Goal: Navigation & Orientation: Find specific page/section

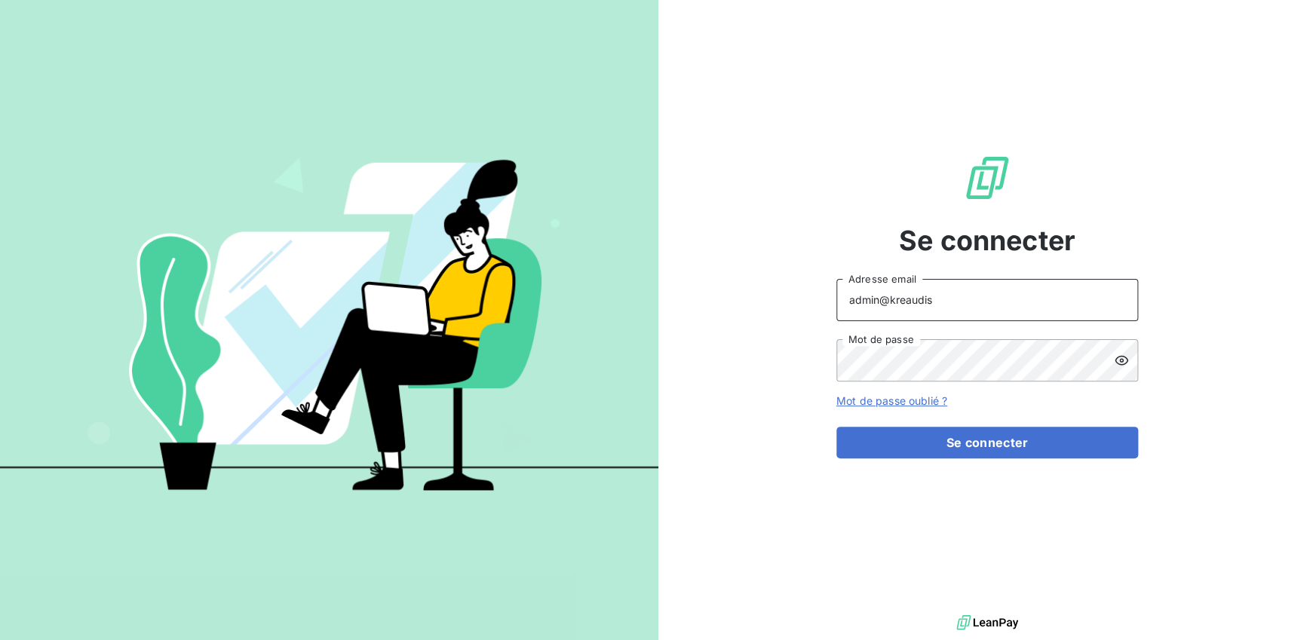
click at [965, 293] on input "admin@kreaudis" at bounding box center [987, 300] width 302 height 42
click at [957, 299] on input "admin@kreaudis" at bounding box center [987, 300] width 302 height 42
type input "admin@makinaoi"
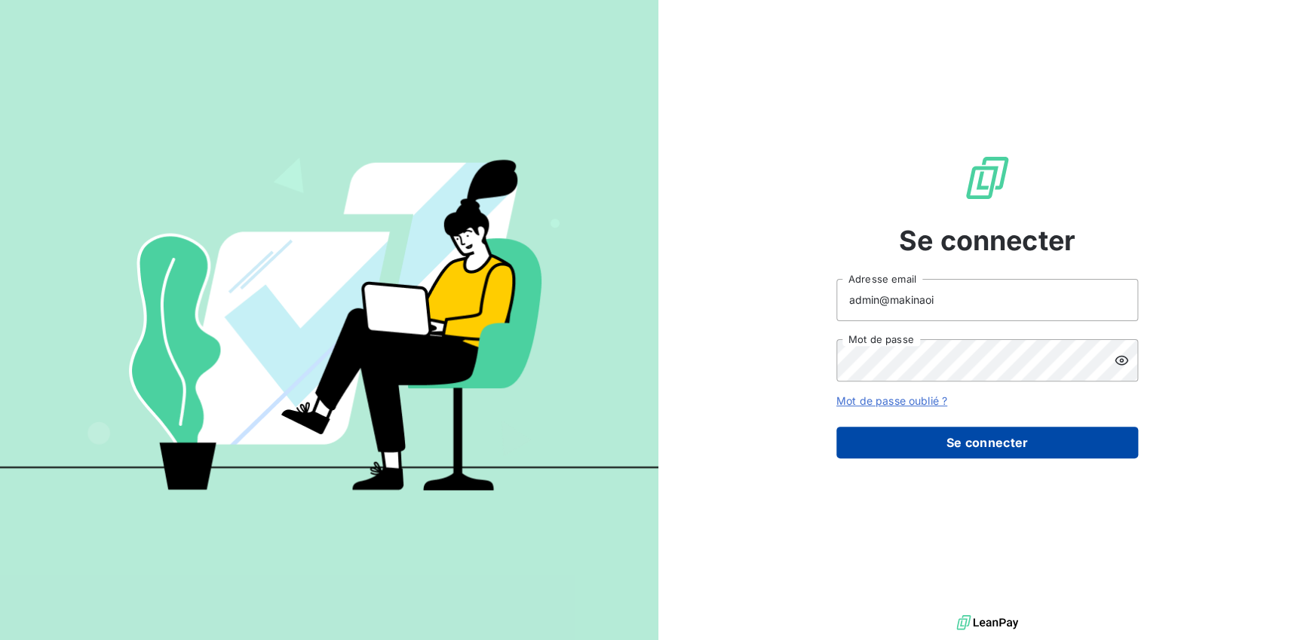
click at [933, 438] on button "Se connecter" at bounding box center [987, 443] width 302 height 32
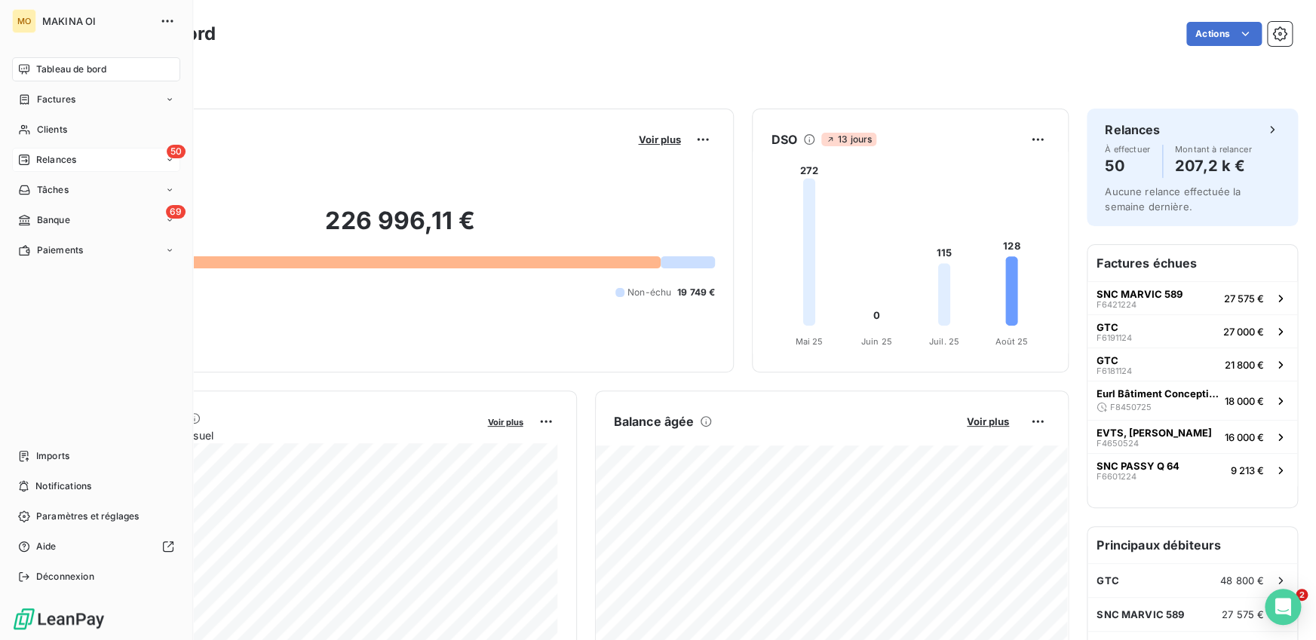
click at [49, 158] on span "Relances" at bounding box center [56, 160] width 40 height 14
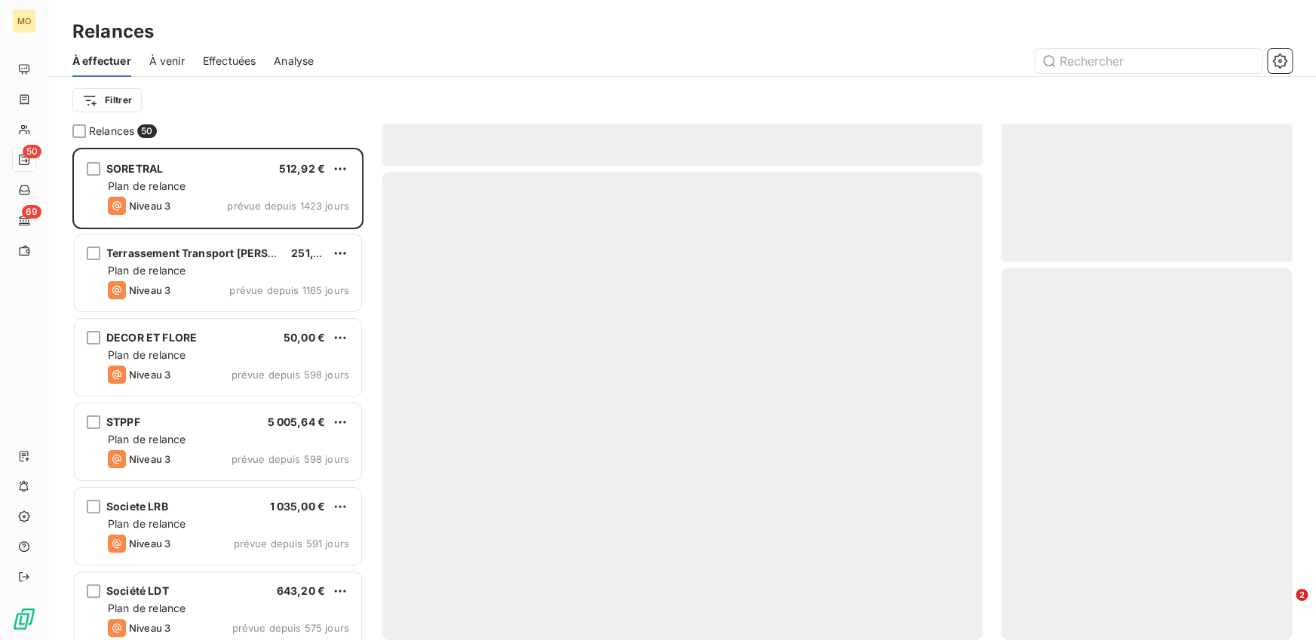
scroll to position [492, 291]
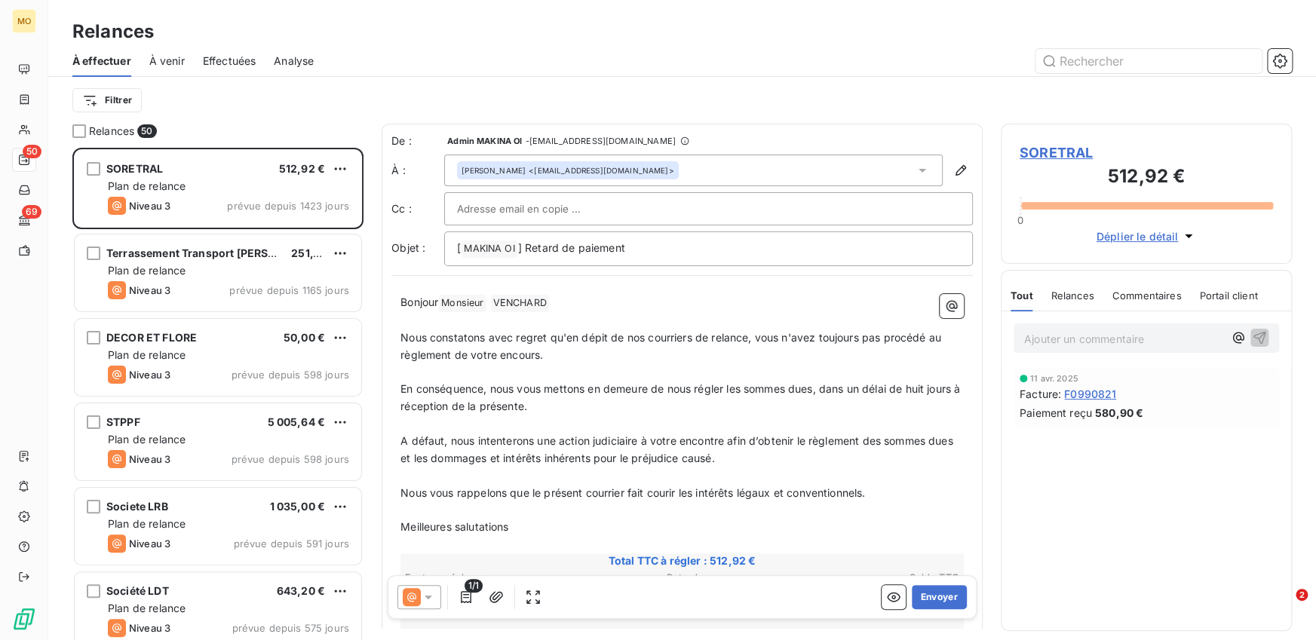
click at [213, 71] on div "Effectuées" at bounding box center [230, 61] width 54 height 32
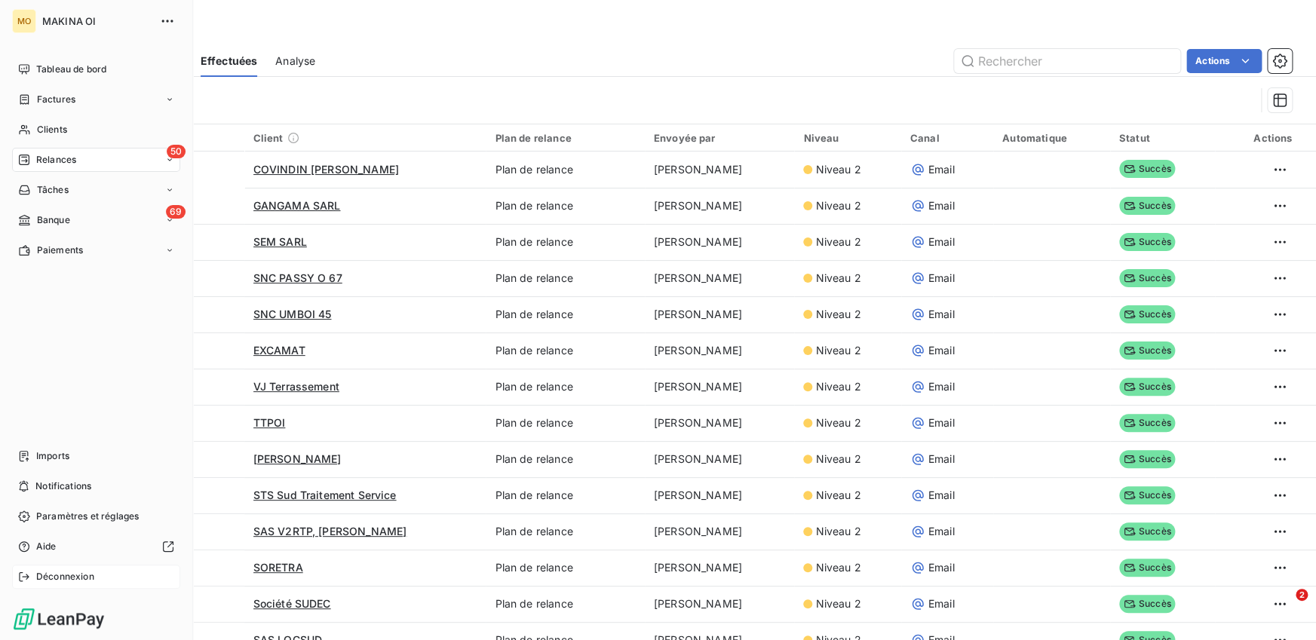
click at [31, 575] on div "Déconnexion" at bounding box center [96, 577] width 168 height 24
